Goal: Communication & Community: Answer question/provide support

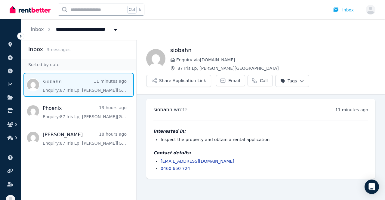
click at [25, 14] on img at bounding box center [30, 9] width 41 height 9
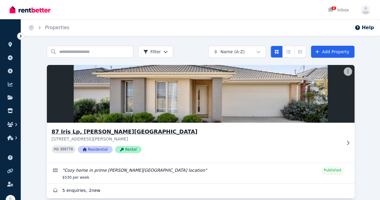
click at [102, 131] on h3 "87 Iris Lp, [PERSON_NAME][GEOGRAPHIC_DATA]" at bounding box center [197, 131] width 290 height 8
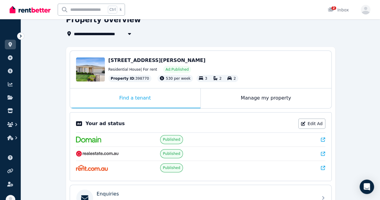
scroll to position [60, 0]
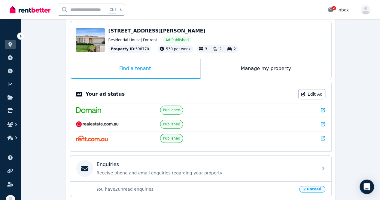
click at [339, 9] on div "2 Inbox" at bounding box center [338, 10] width 21 height 6
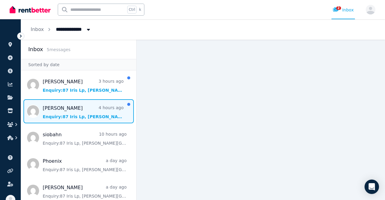
click at [50, 114] on span "Message list" at bounding box center [78, 111] width 115 height 24
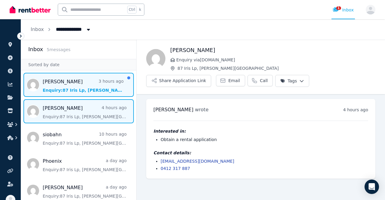
click at [74, 82] on span "Message list" at bounding box center [78, 85] width 115 height 24
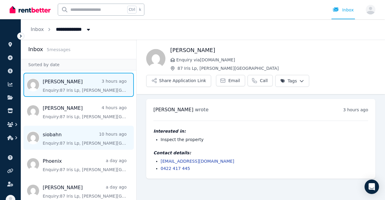
scroll to position [5, 0]
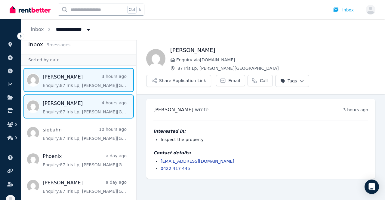
click at [44, 113] on span "Message list" at bounding box center [78, 106] width 115 height 24
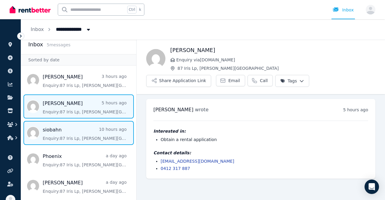
click at [42, 141] on span "Message list" at bounding box center [78, 133] width 115 height 24
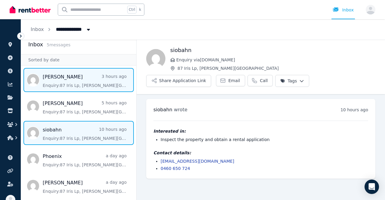
click at [68, 89] on span "Message list" at bounding box center [78, 80] width 115 height 24
